Goal: Obtain resource: Obtain resource

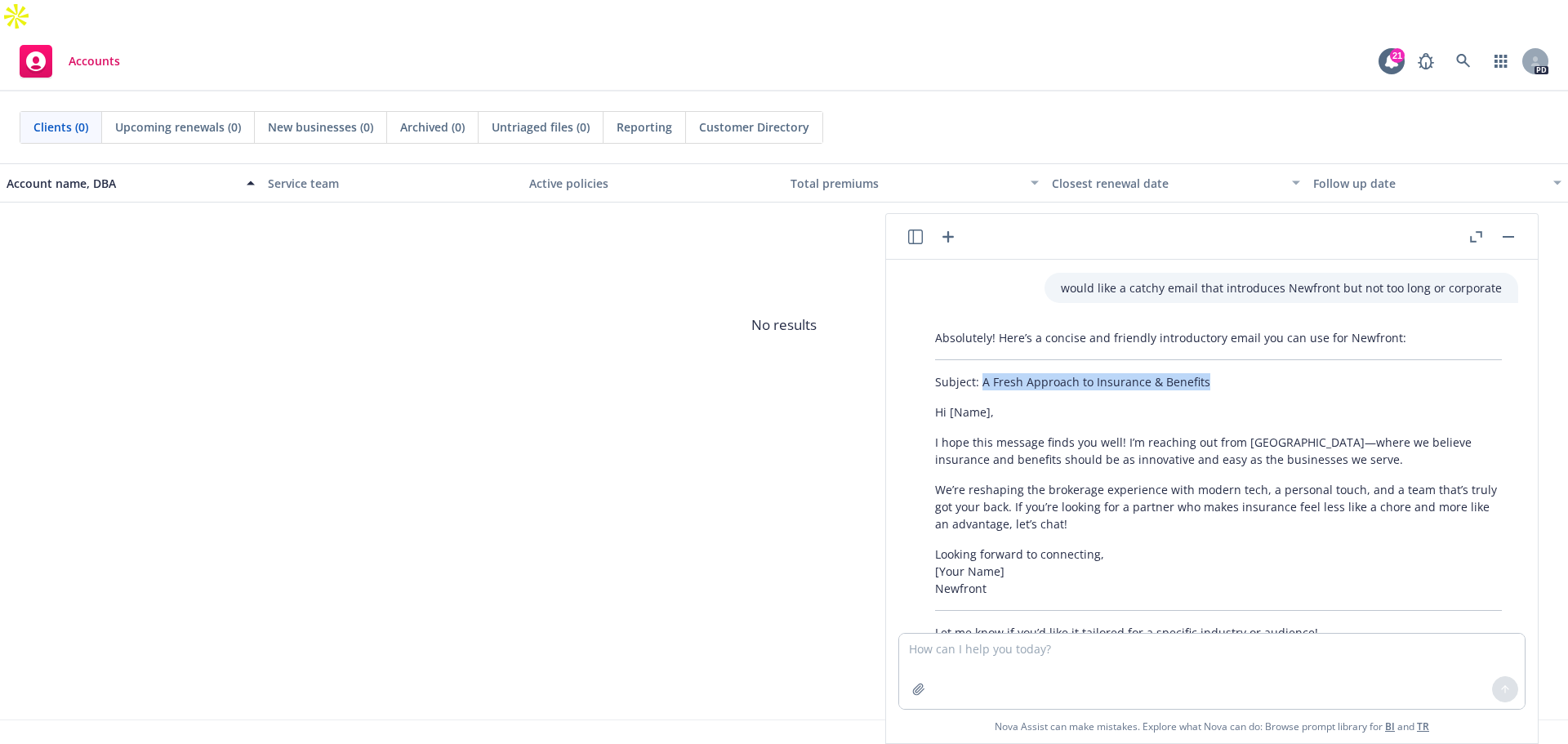
drag, startPoint x: 1212, startPoint y: 382, endPoint x: 980, endPoint y: 387, distance: 232.1
click at [980, 387] on p "Subject: A Fresh Approach to Insurance & Benefits" at bounding box center [1219, 382] width 567 height 18
copy p "A Fresh Approach to Insurance & Benefits"
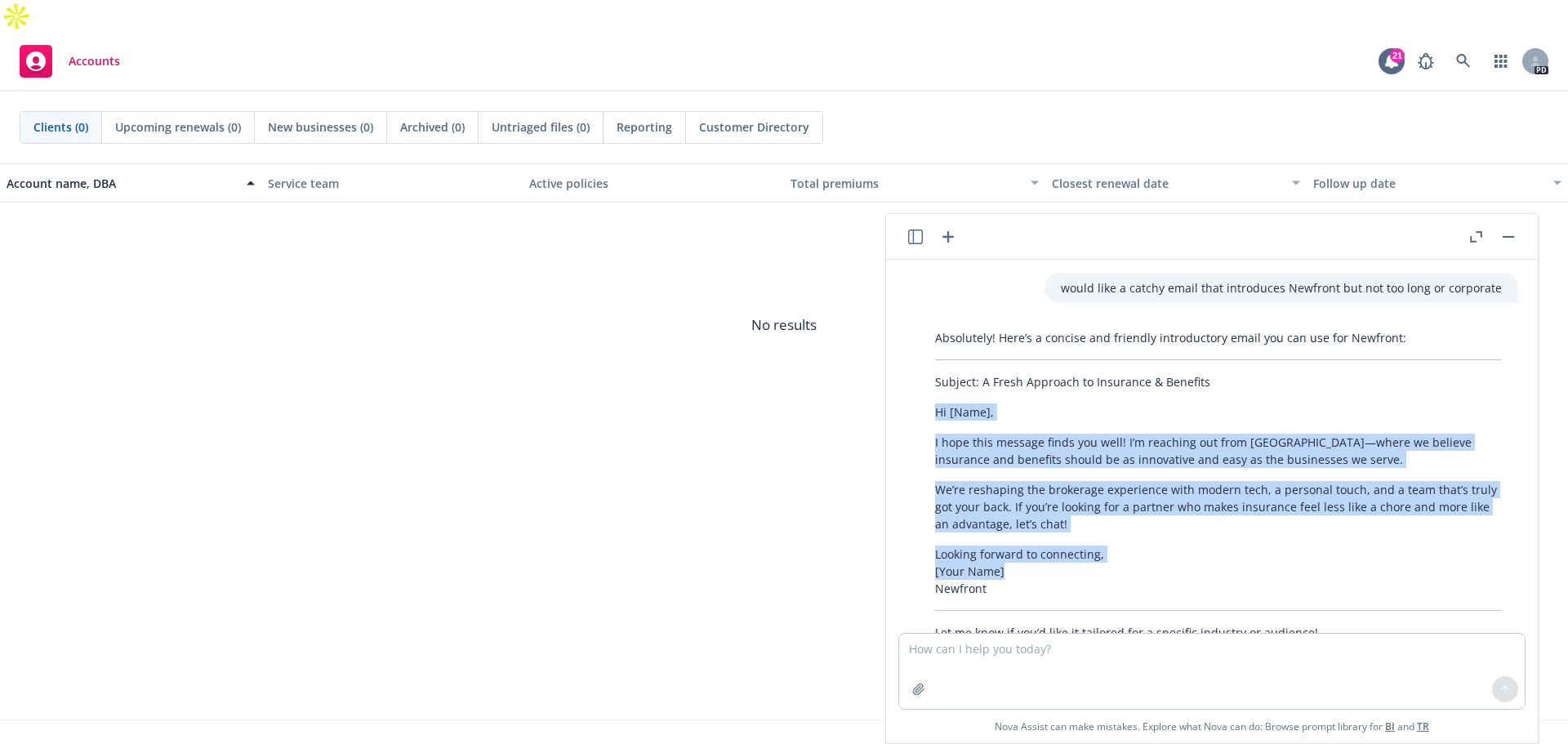
drag, startPoint x: 1018, startPoint y: 572, endPoint x: 925, endPoint y: 414, distance: 183.3
click at [925, 414] on div "Absolutely! Here’s a concise and friendly introductory email you can use for Ne…" at bounding box center [1218, 485] width 600 height 325
copy div "Hi [Name], I hope this message finds you well! I’m reaching out from [GEOGRAPHI…"
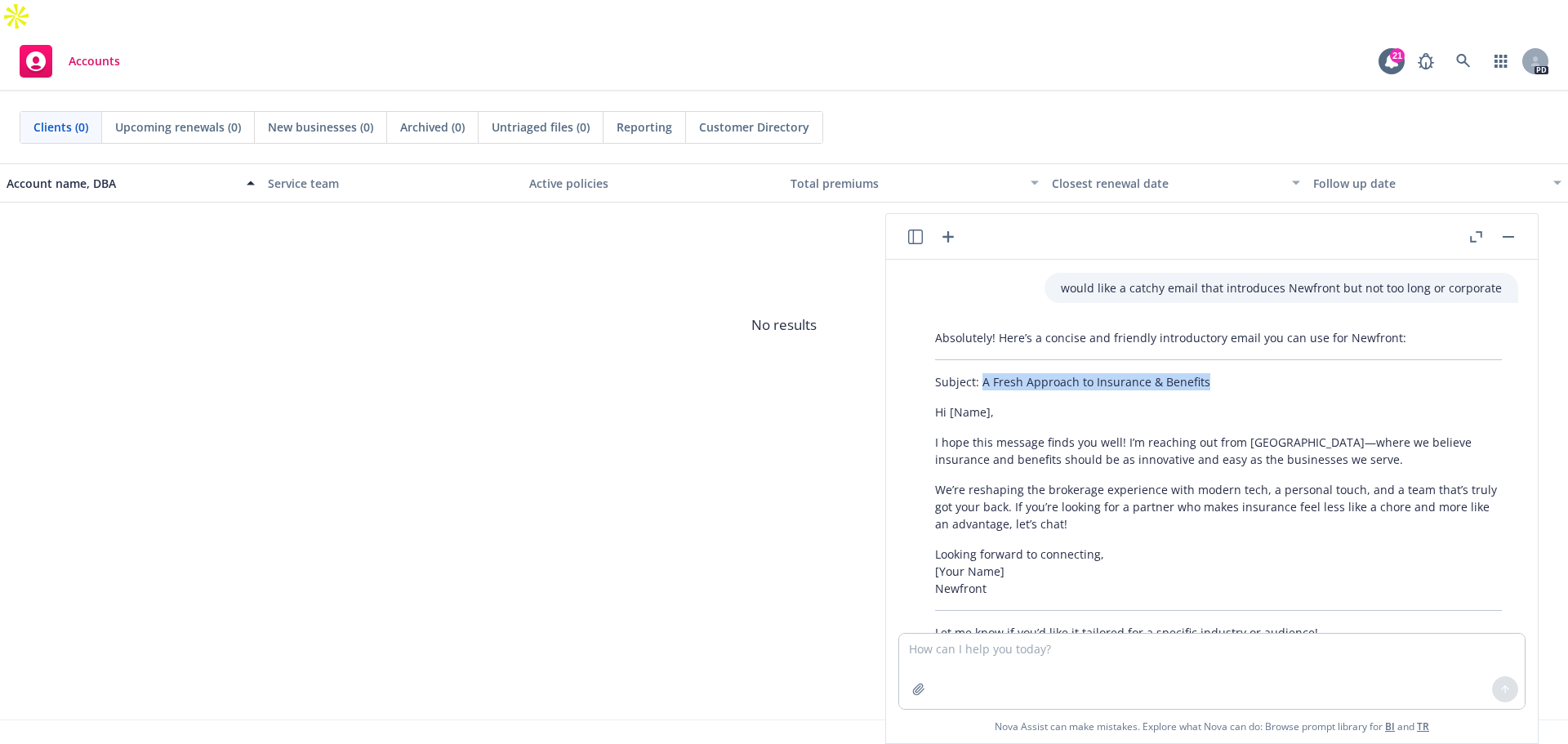
drag, startPoint x: 1211, startPoint y: 384, endPoint x: 1021, endPoint y: 376, distance: 190.2
click at [980, 370] on div "Absolutely! Here’s a concise and friendly introductory email you can use for Ne…" at bounding box center [1218, 485] width 600 height 325
copy p "A Fresh Approach to Insurance & Benefits"
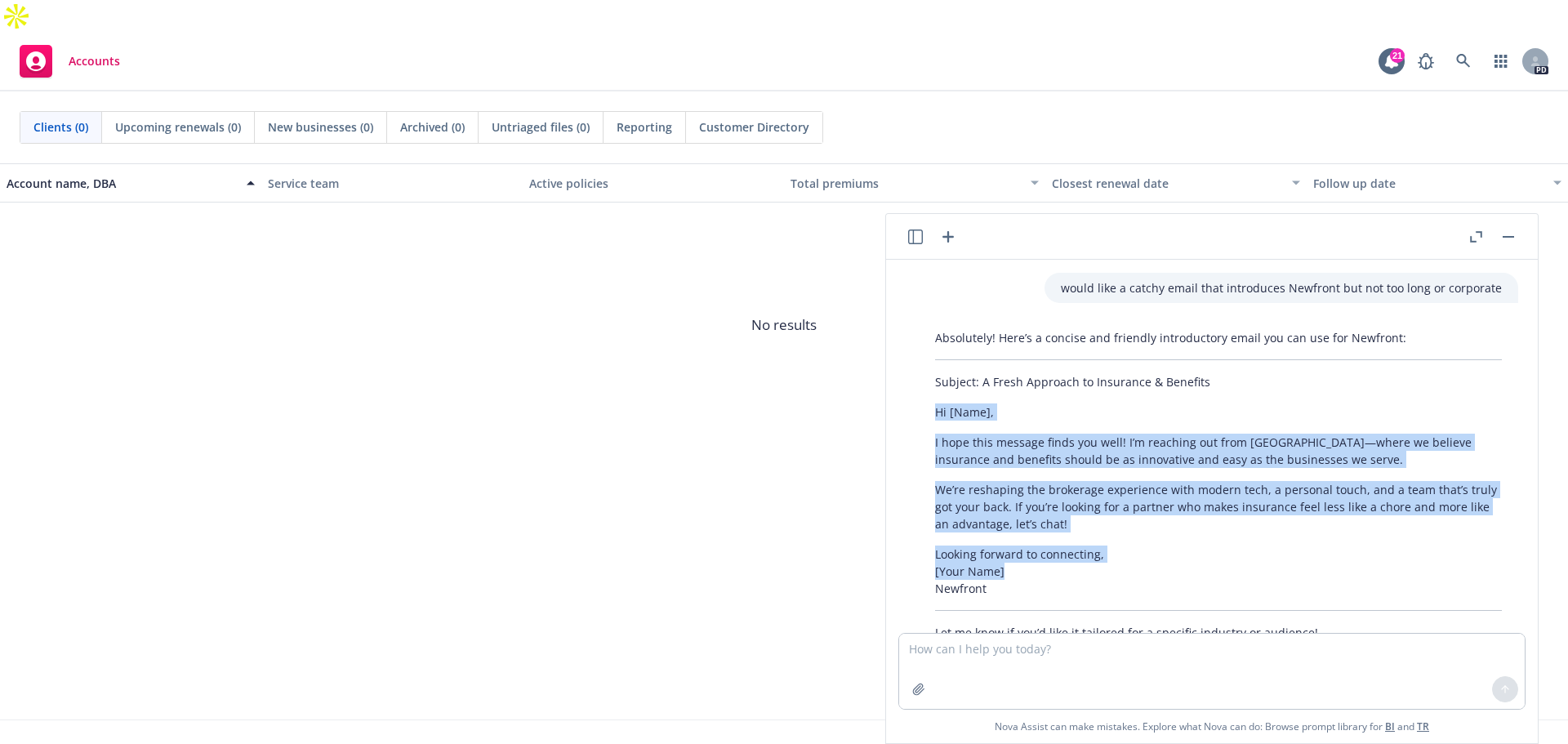
drag, startPoint x: 1017, startPoint y: 574, endPoint x: 923, endPoint y: 412, distance: 187.3
click at [923, 412] on div "Absolutely! Here’s a concise and friendly introductory email you can use for Ne…" at bounding box center [1218, 485] width 600 height 325
copy div "Hi [Name], I hope this message finds you well! I’m reaching out from [GEOGRAPHI…"
